Goal: Check status: Check status

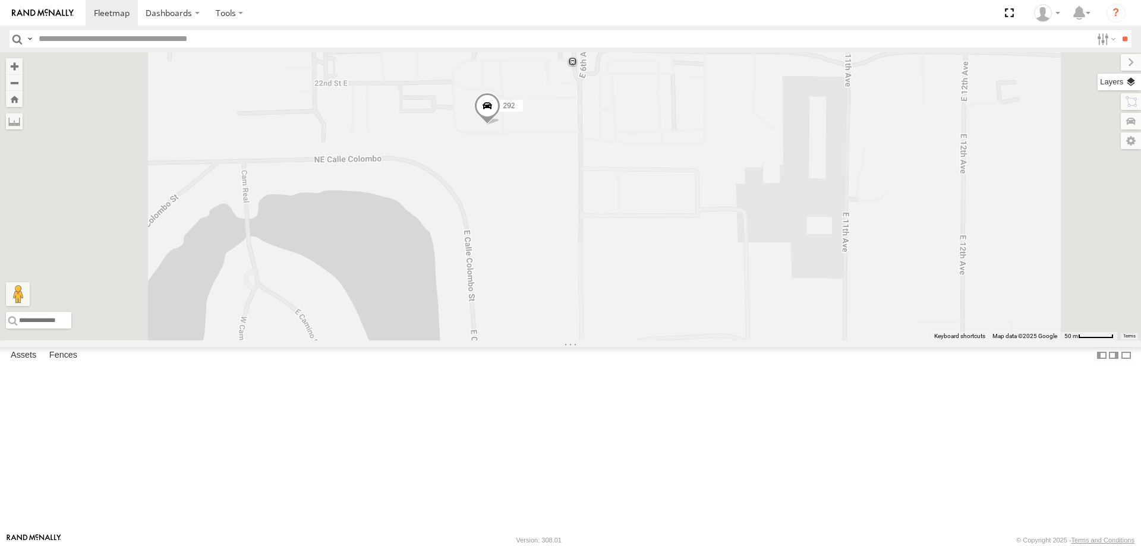
click at [1112, 82] on label at bounding box center [1118, 82] width 43 height 17
click at [0, 0] on label at bounding box center [0, 0] width 0 height 0
click at [0, 0] on span "Satellite" at bounding box center [0, 0] width 0 height 0
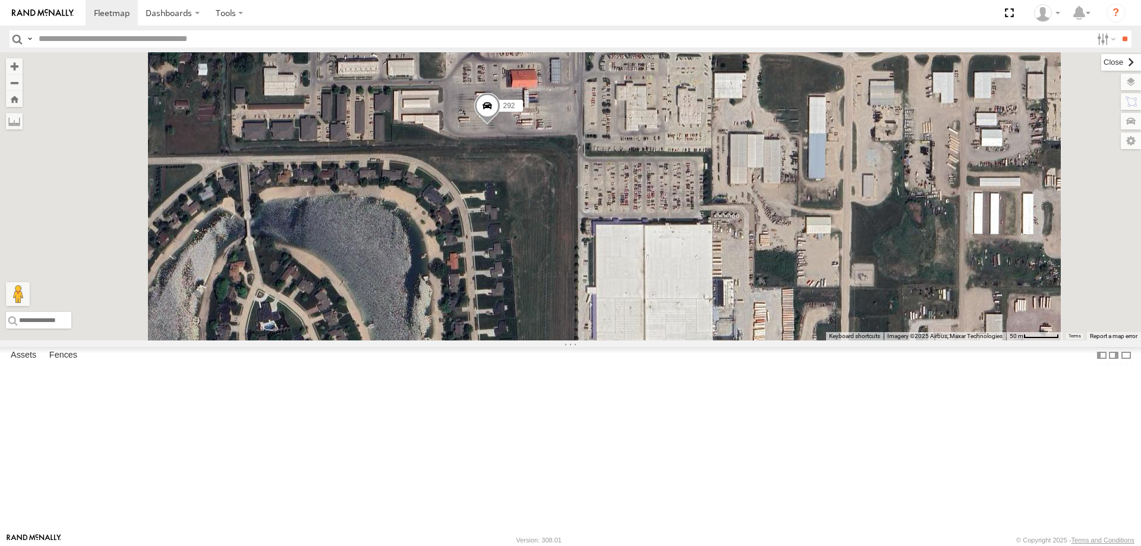
click at [1101, 68] on label at bounding box center [1121, 62] width 40 height 17
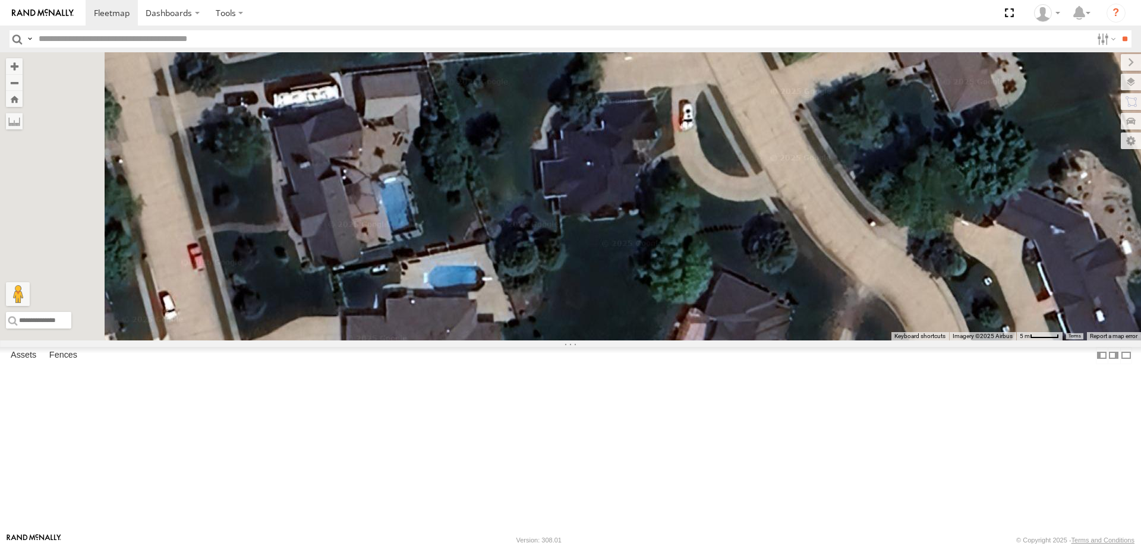
drag, startPoint x: 404, startPoint y: 217, endPoint x: 518, endPoint y: 338, distance: 166.1
click at [512, 333] on div "300 244 298 270 262 288 292 272 280 256 296 304 282 266 278" at bounding box center [570, 196] width 1141 height 288
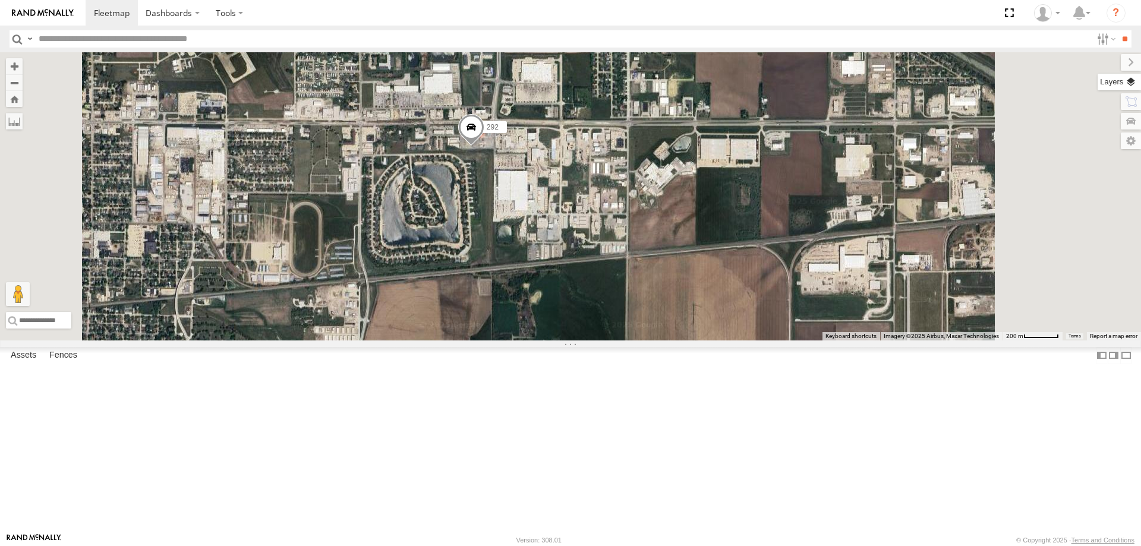
click at [1117, 82] on label at bounding box center [1118, 82] width 43 height 17
click at [0, 0] on span "Basemaps" at bounding box center [0, 0] width 0 height 0
click at [0, 0] on span "Roadmap" at bounding box center [0, 0] width 0 height 0
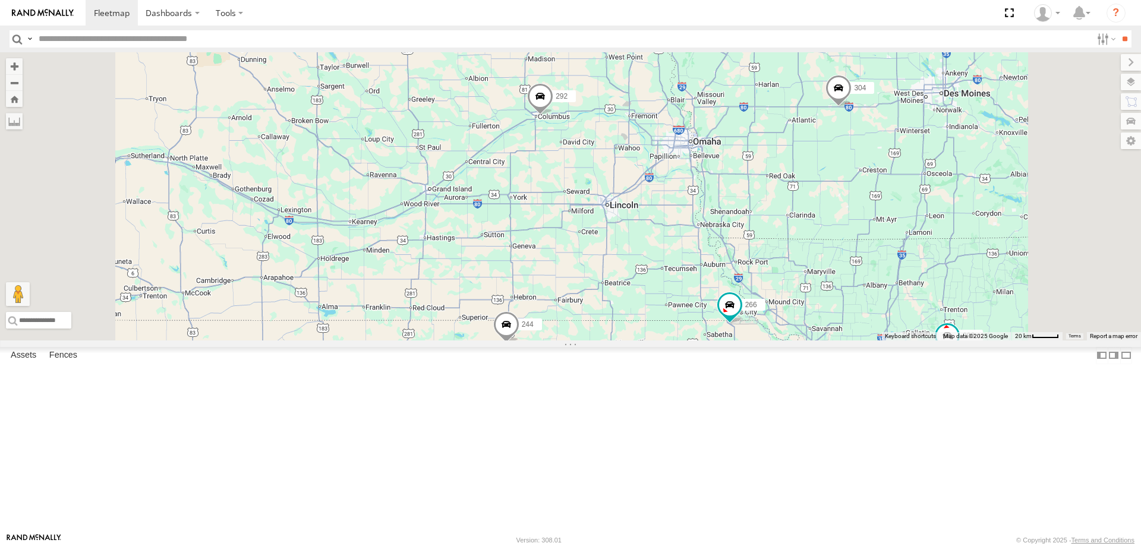
drag, startPoint x: 601, startPoint y: 138, endPoint x: 651, endPoint y: 236, distance: 109.2
click at [651, 233] on div "300 244 298 270 262 288 292 272 280 256 296 304 282 266 278 2" at bounding box center [570, 196] width 1141 height 288
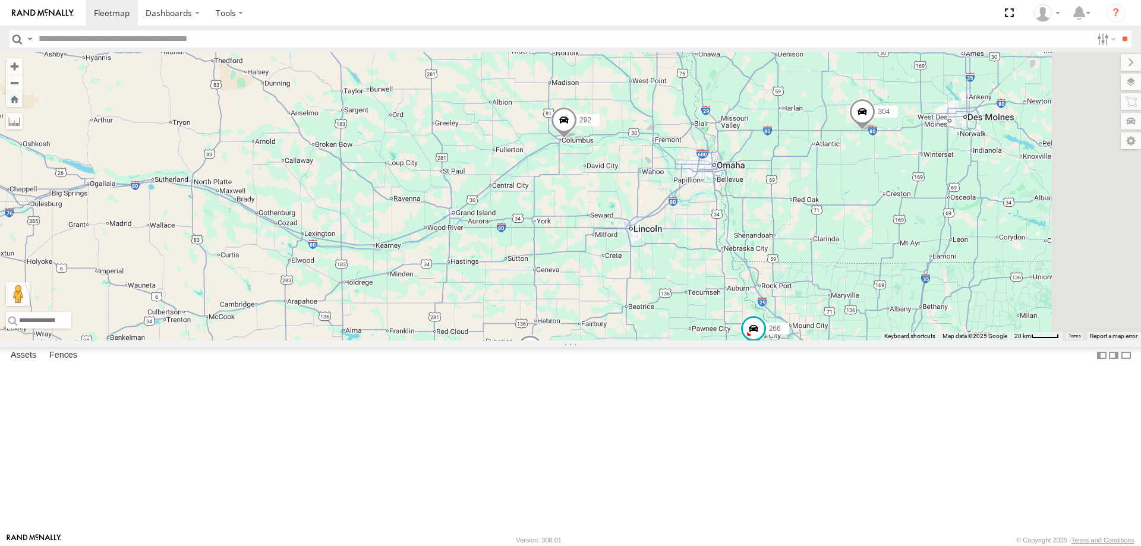
drag, startPoint x: 837, startPoint y: 371, endPoint x: 794, endPoint y: 261, distance: 118.0
click at [796, 263] on div "300 244 298 270 262 288 292 272 280 256 296 304 282 266 278 2" at bounding box center [570, 196] width 1141 height 288
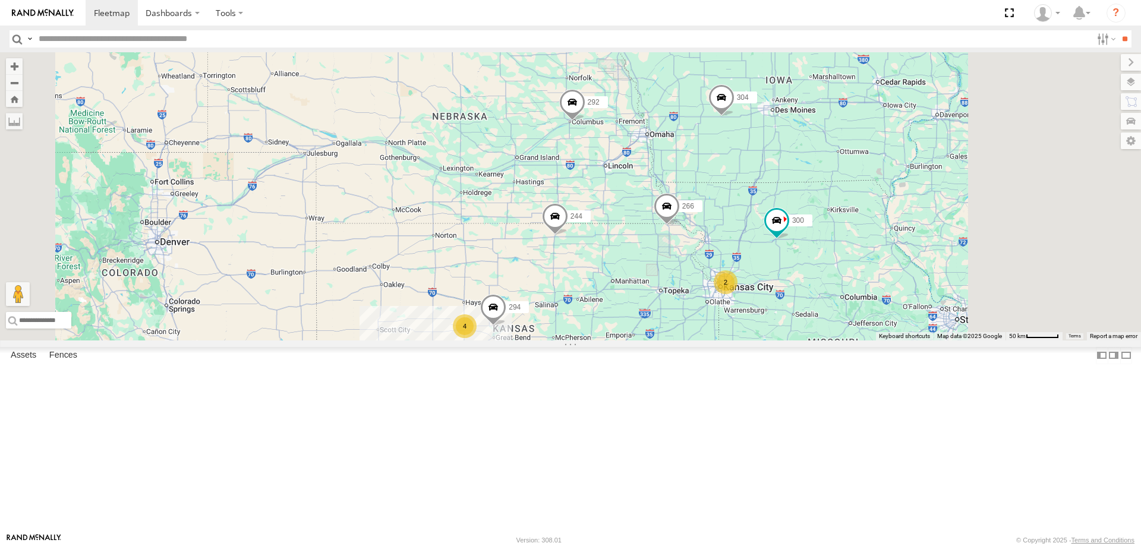
drag, startPoint x: 689, startPoint y: 399, endPoint x: 607, endPoint y: 308, distance: 122.0
click at [607, 310] on div "274 300 244 4 298 262 288 292 232 304 264 2 282 266 294 286" at bounding box center [570, 196] width 1141 height 288
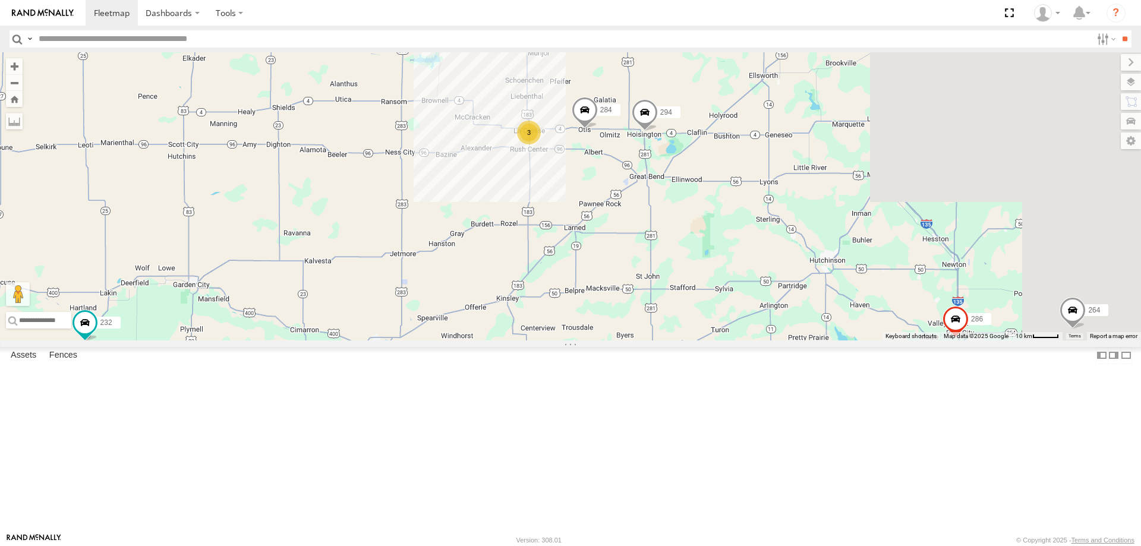
drag, startPoint x: 729, startPoint y: 343, endPoint x: 495, endPoint y: 347, distance: 234.1
click at [496, 340] on div "274 300 244 298 262 288 292 232 296 304 264 282 266 294 286 3 284" at bounding box center [570, 196] width 1141 height 288
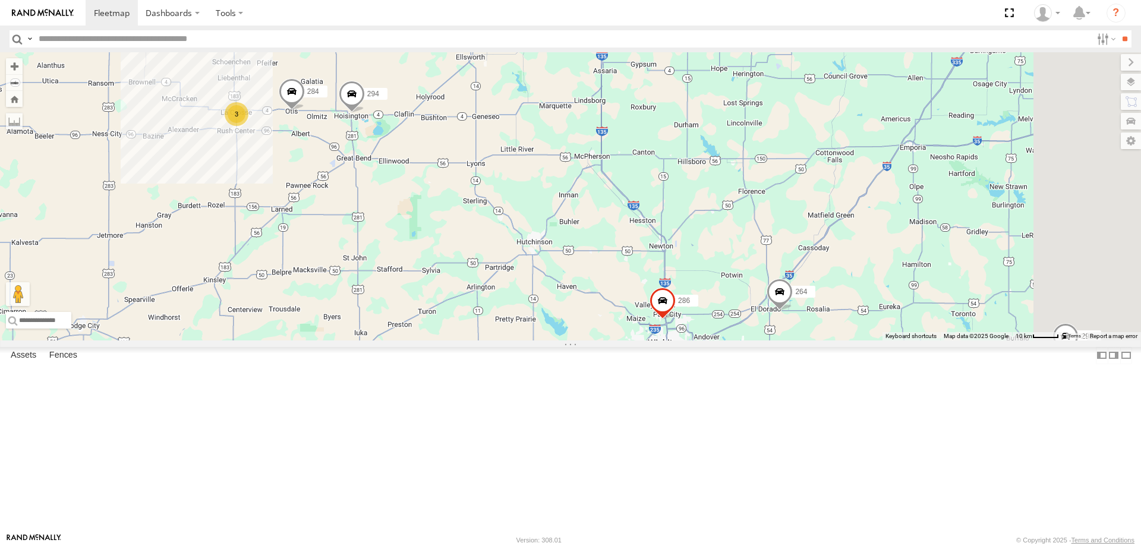
drag, startPoint x: 736, startPoint y: 380, endPoint x: 512, endPoint y: 365, distance: 224.5
click at [529, 340] on div "274 300 244 298 262 288 292 232 296 304 264 282 266 294 286 3 284" at bounding box center [570, 196] width 1141 height 288
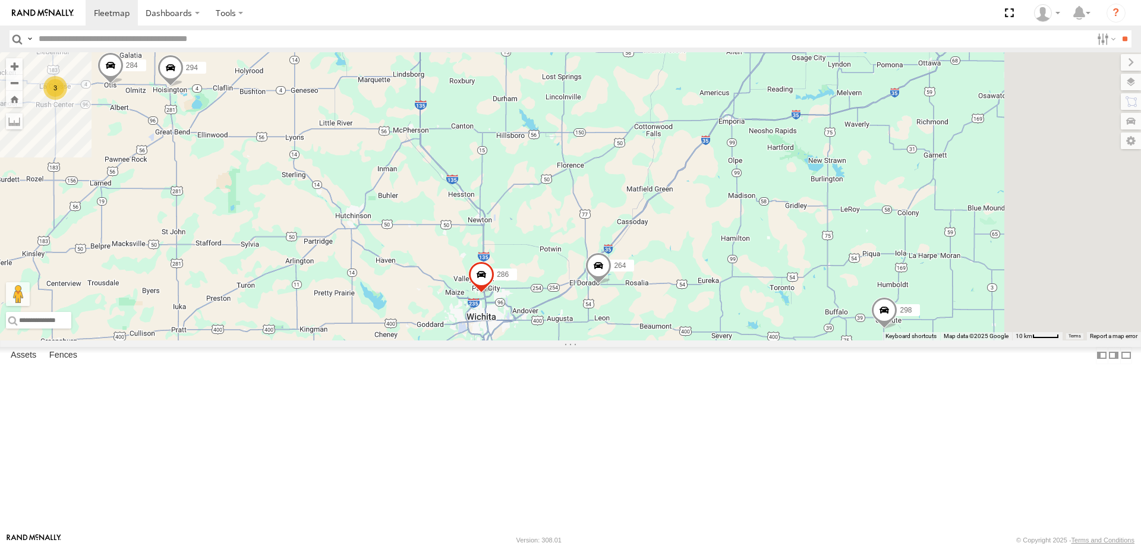
click at [611, 285] on span at bounding box center [598, 269] width 26 height 32
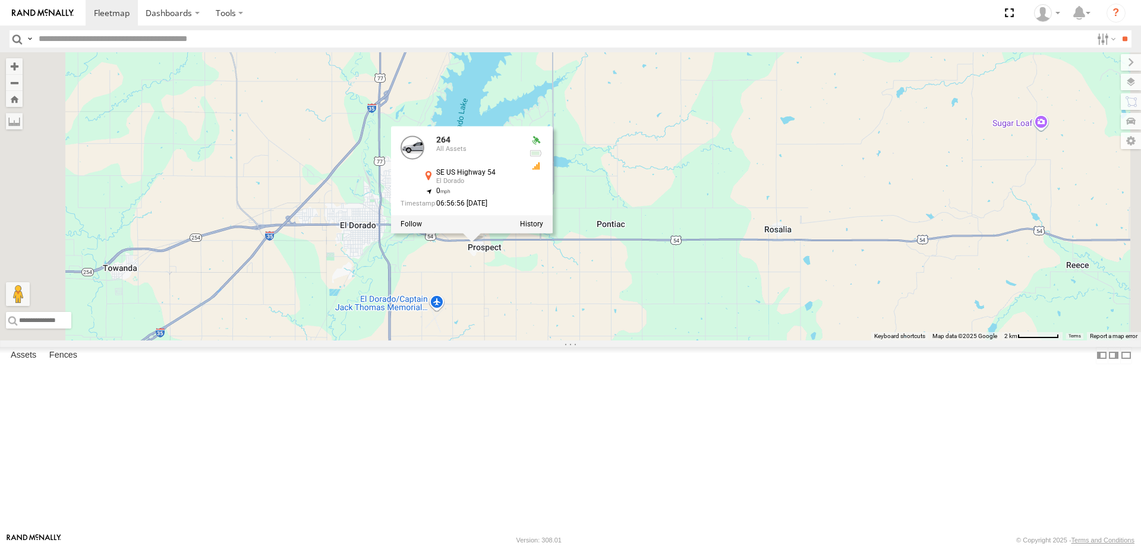
click at [715, 340] on div "274 300 244 298 262 288 292 232 296 304 264 282 266 294 286 284 264 All Assets …" at bounding box center [570, 196] width 1141 height 288
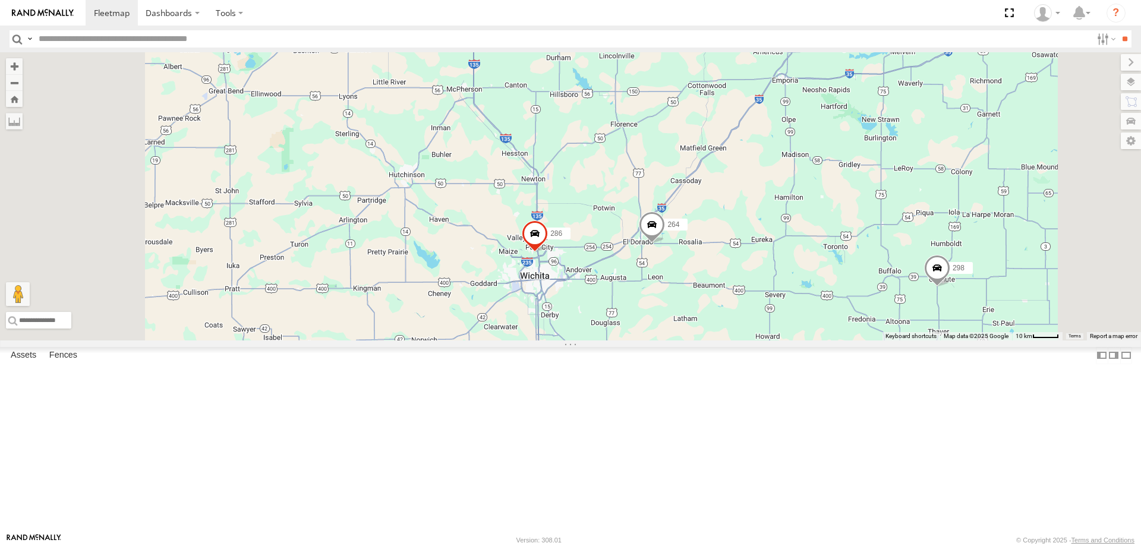
click at [0, 0] on label at bounding box center [0, 0] width 0 height 0
click at [0, 0] on span "Satellite + Roadmap" at bounding box center [0, 0] width 0 height 0
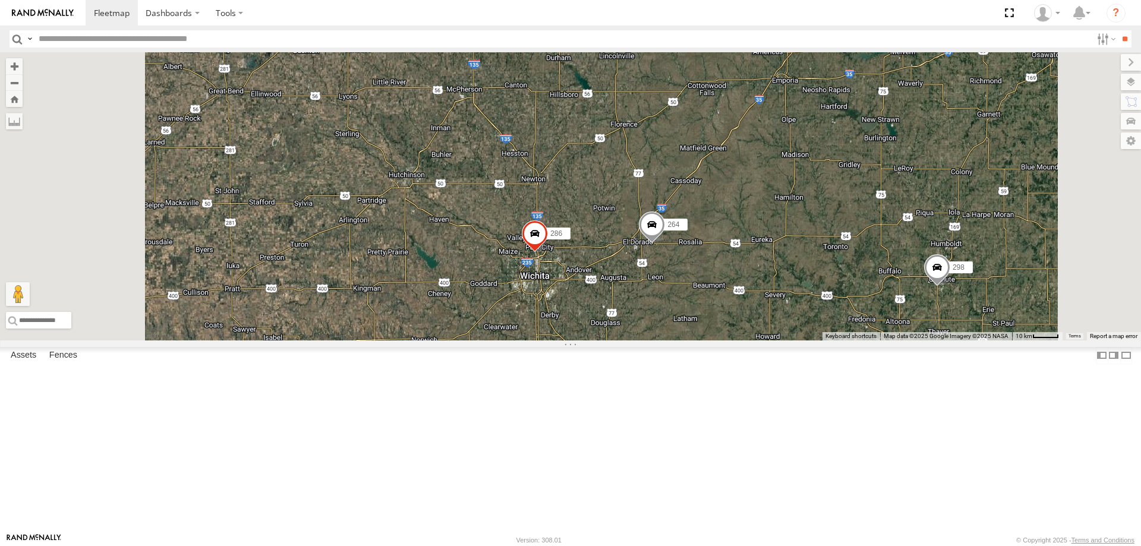
click at [0, 0] on span "Grayscale" at bounding box center [0, 0] width 0 height 0
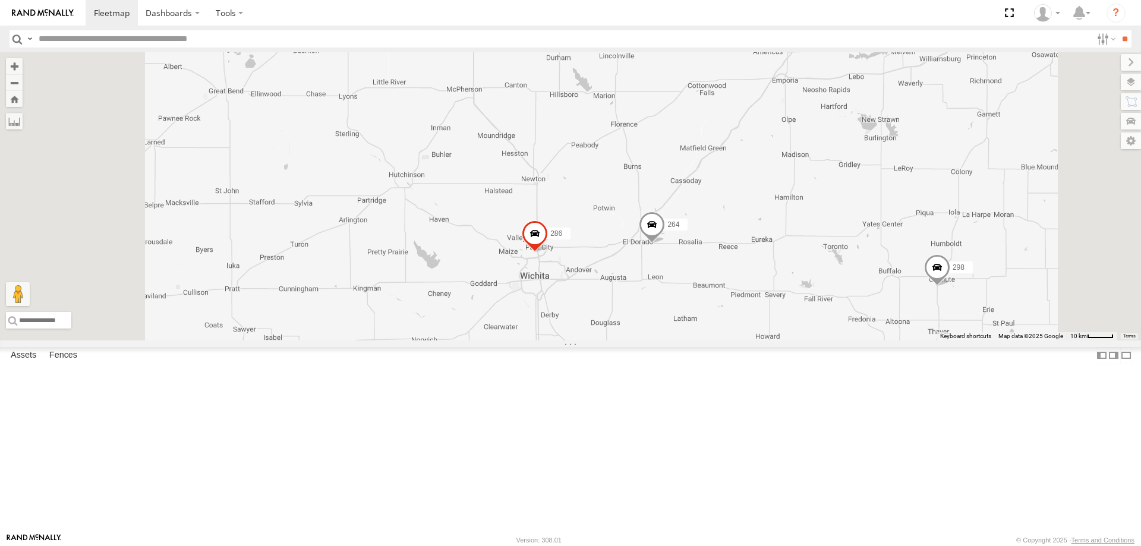
click at [0, 0] on span "Night" at bounding box center [0, 0] width 0 height 0
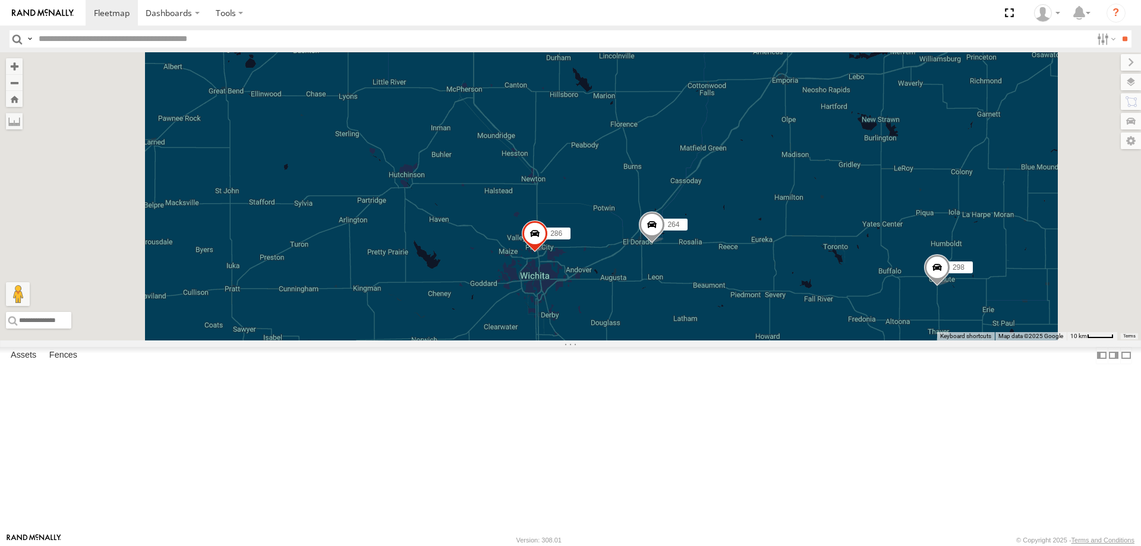
click at [0, 0] on span "Default" at bounding box center [0, 0] width 0 height 0
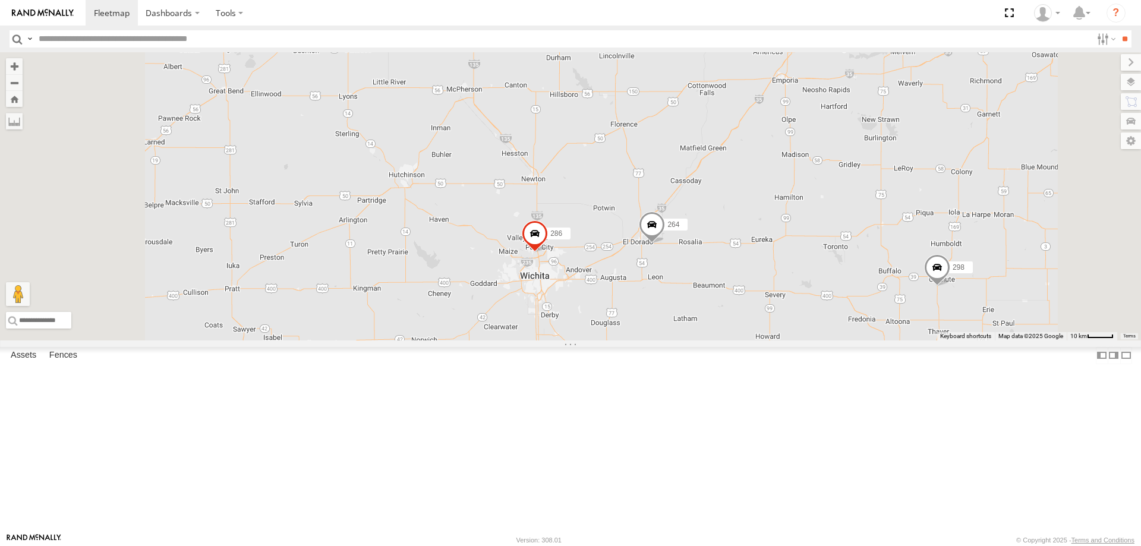
click at [0, 0] on span "Traffic" at bounding box center [0, 0] width 0 height 0
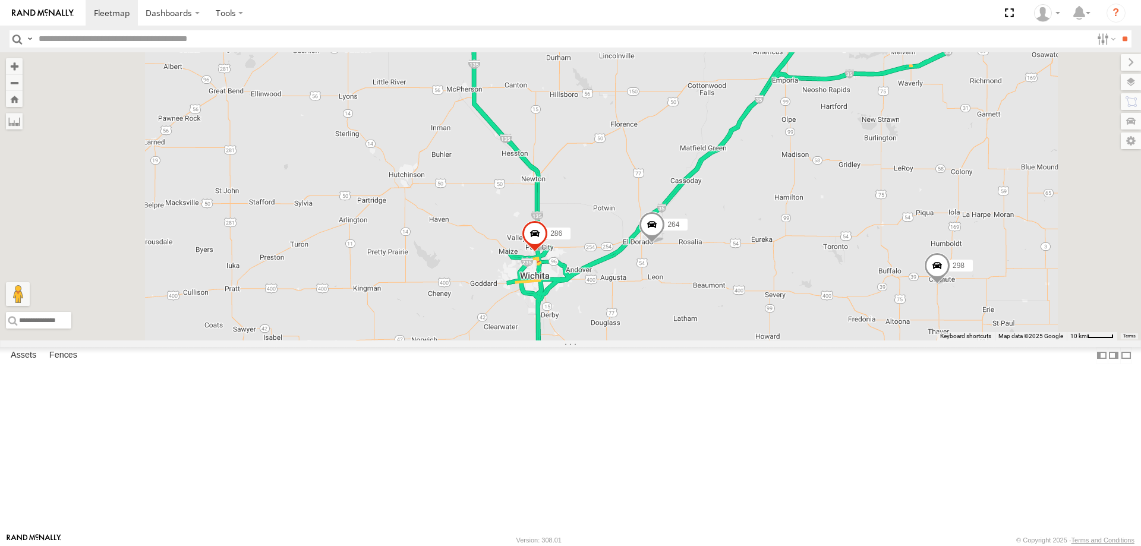
click at [0, 0] on span "Transit" at bounding box center [0, 0] width 0 height 0
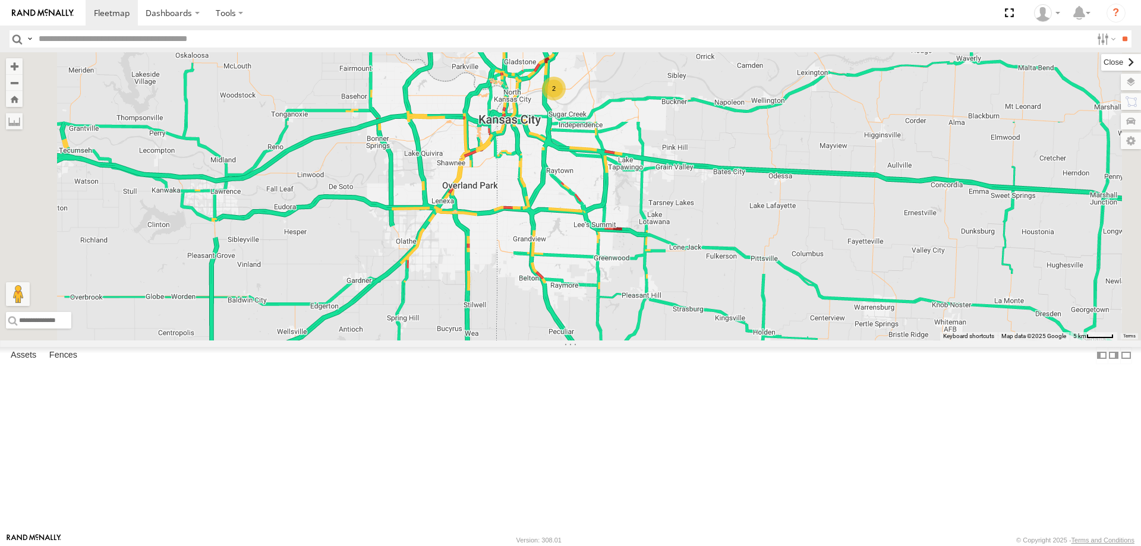
click at [1101, 65] on label at bounding box center [1121, 62] width 40 height 17
click at [1135, 143] on label at bounding box center [1117, 141] width 48 height 17
click at [951, 340] on div "264 298 294 286 274 300 244 288 292 232 296 304 266 2" at bounding box center [570, 196] width 1141 height 288
click at [1093, 144] on label at bounding box center [1117, 141] width 48 height 17
click at [1101, 64] on label at bounding box center [1121, 62] width 40 height 17
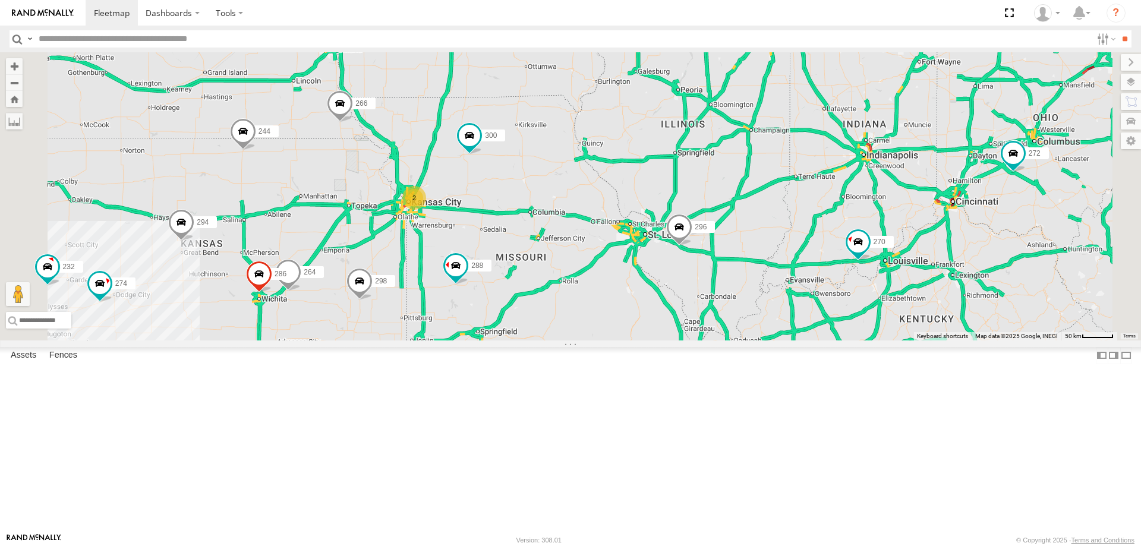
drag, startPoint x: 365, startPoint y: 408, endPoint x: 548, endPoint y: 440, distance: 185.3
click at [548, 340] on div "264 298 294 286 274 300 244 270 288 292 232 296 304 266 272 2" at bounding box center [570, 196] width 1141 height 288
